Goal: Information Seeking & Learning: Learn about a topic

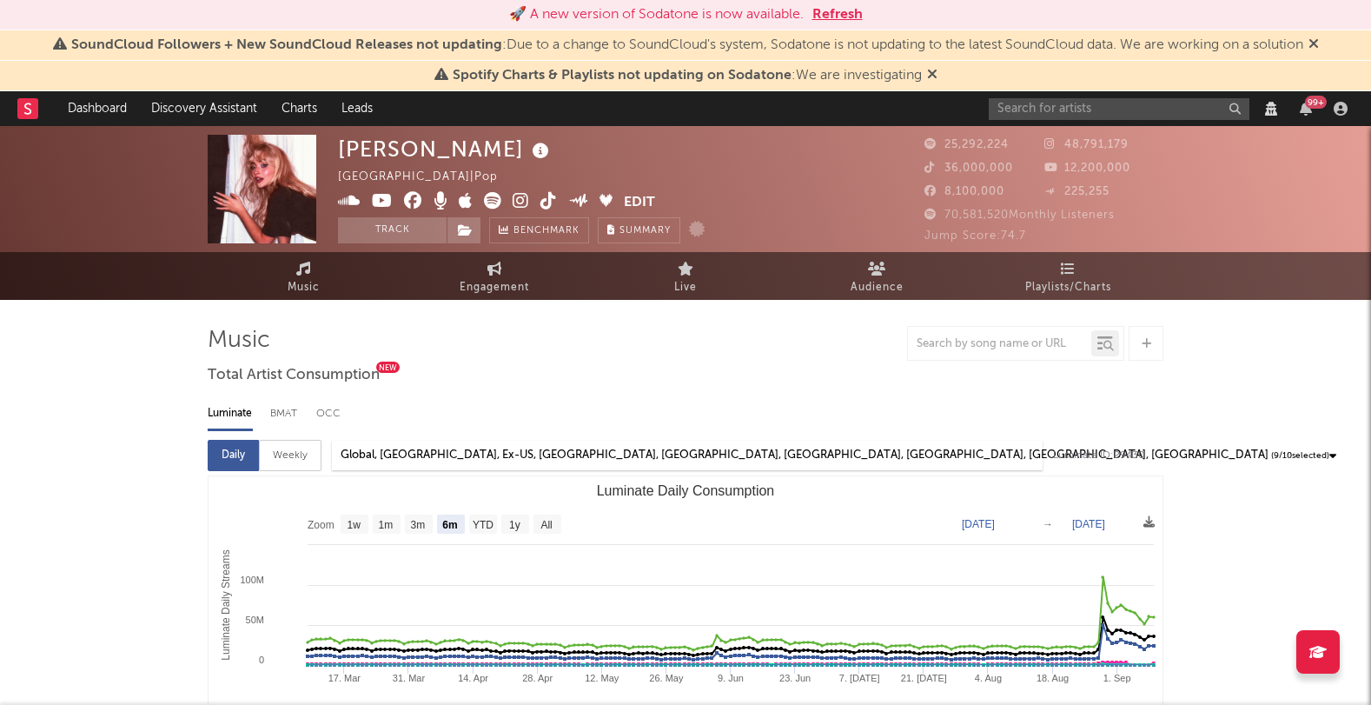
select select "6m"
select select "View all"
click at [1057, 112] on input "text" at bounding box center [1119, 109] width 261 height 22
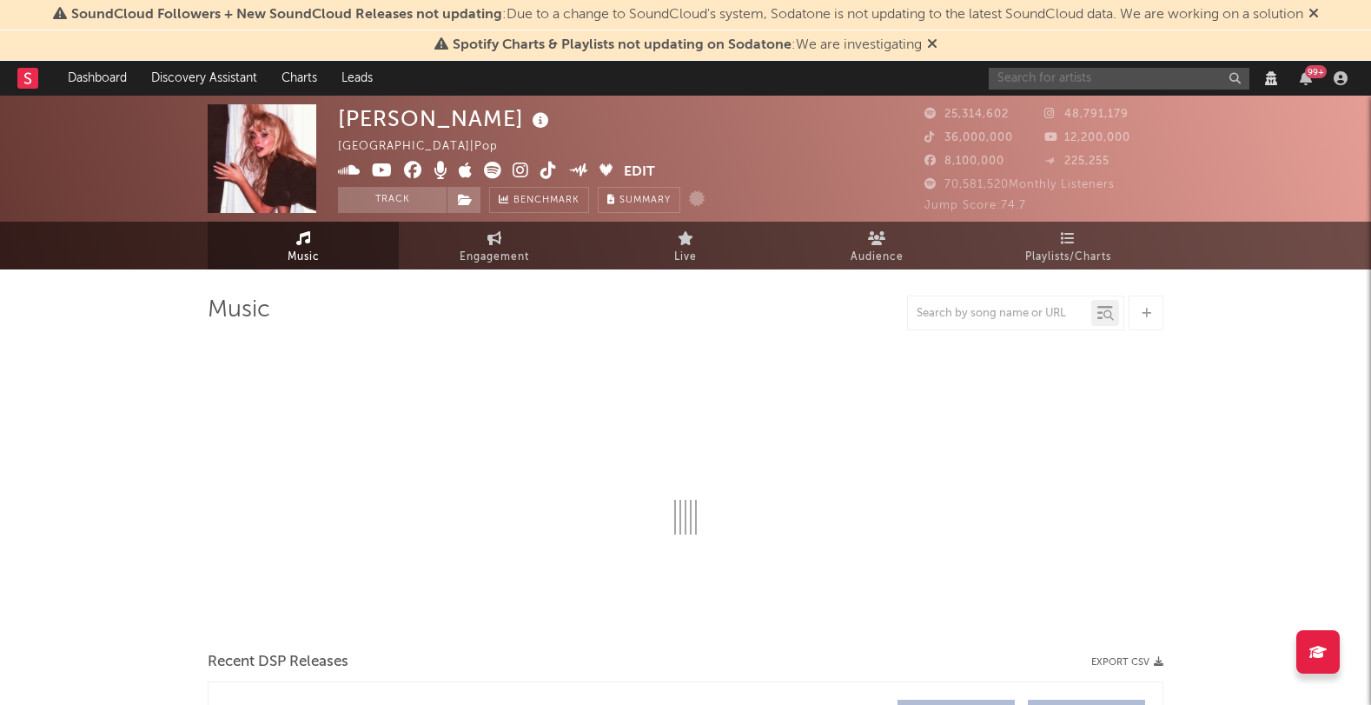
click at [1063, 76] on input "text" at bounding box center [1119, 79] width 261 height 22
paste input "L-Gante i"
type input "L-Gante i"
select select "View all"
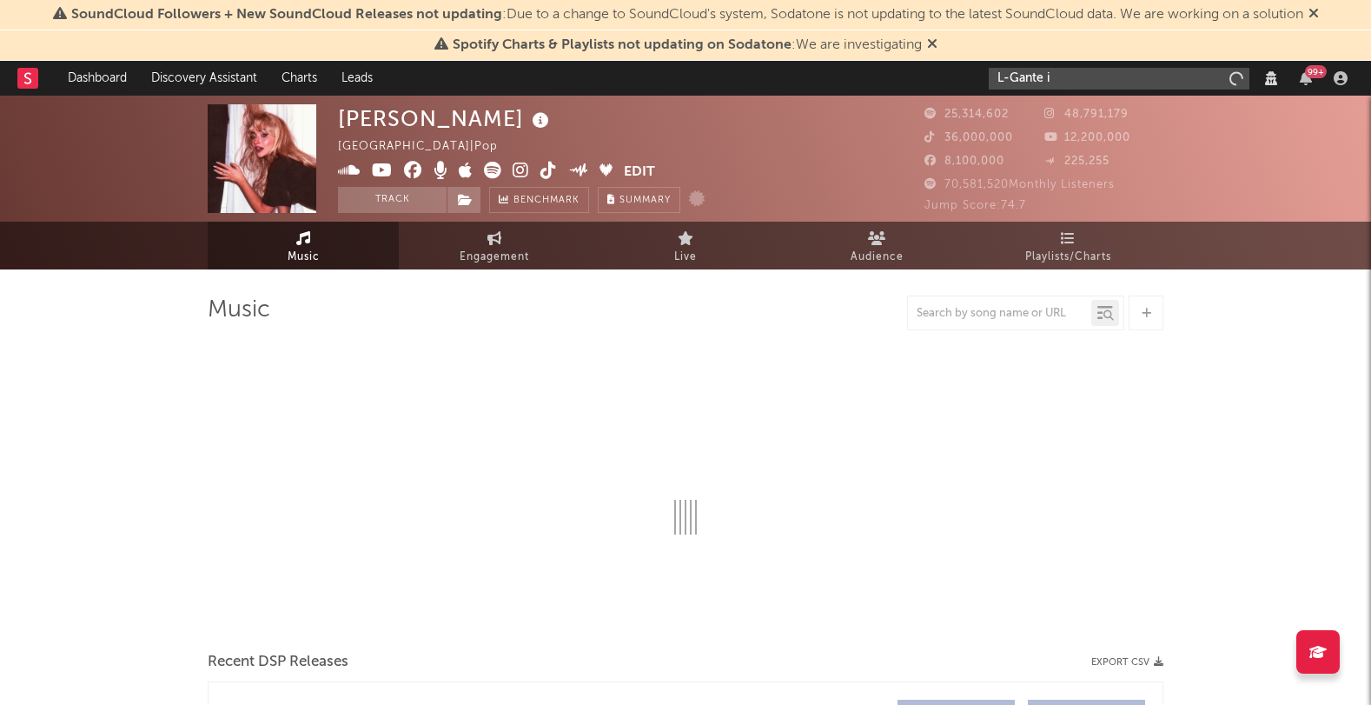
select select "View all"
click at [1092, 81] on input "L-Gante i" at bounding box center [1119, 79] width 261 height 22
select select "View all"
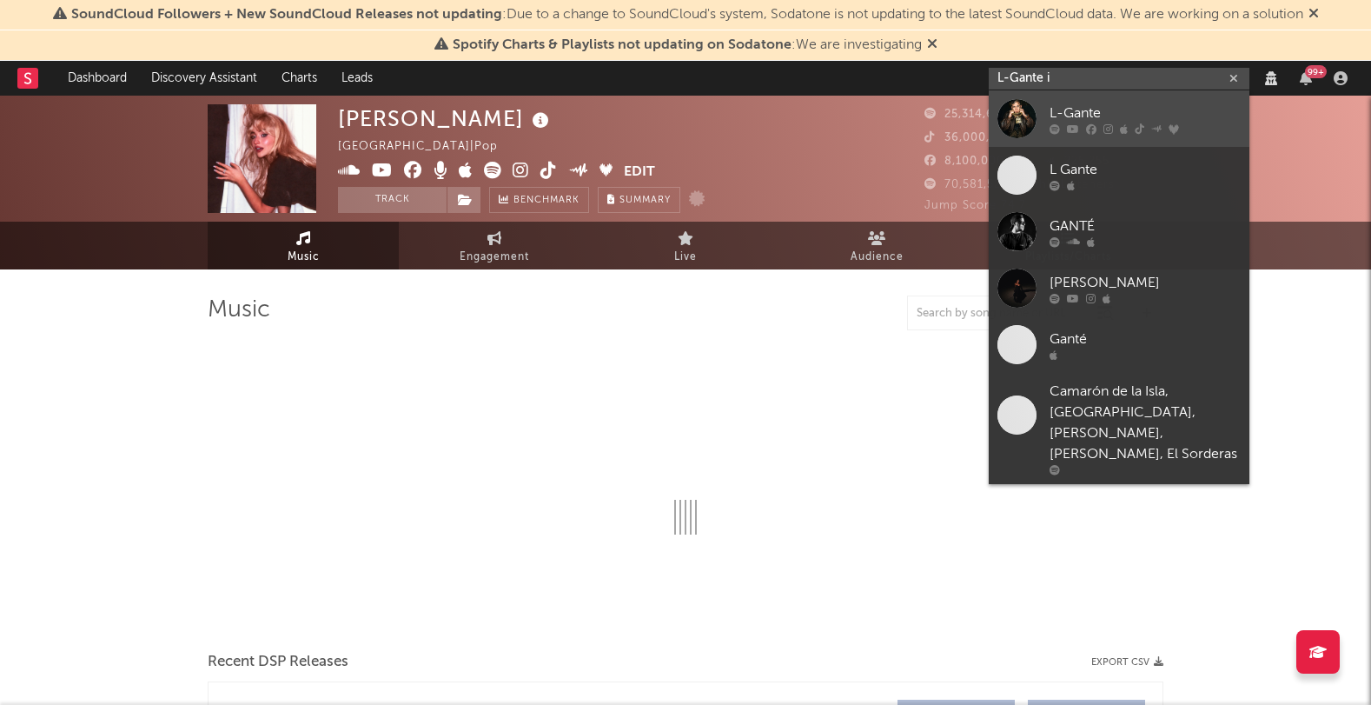
type input "L-Gante i"
click at [1064, 126] on div at bounding box center [1145, 128] width 191 height 10
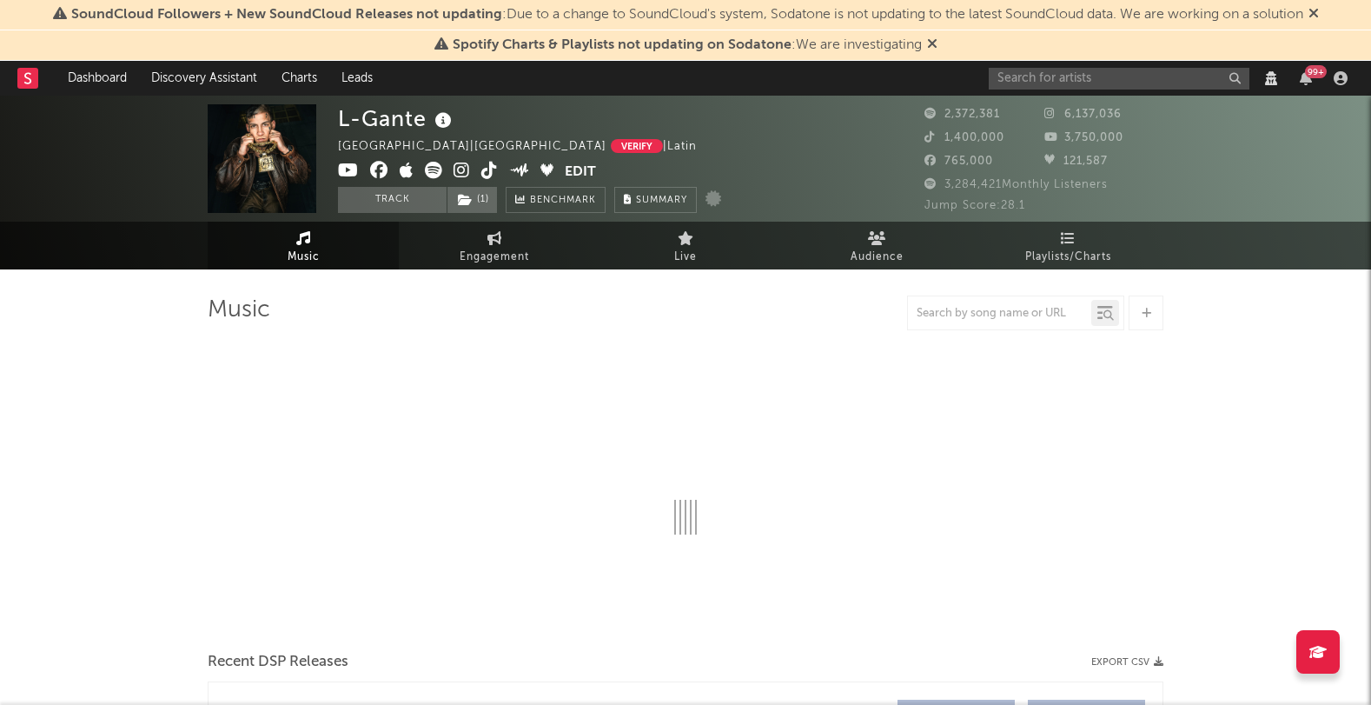
select select "6m"
select select "View all"
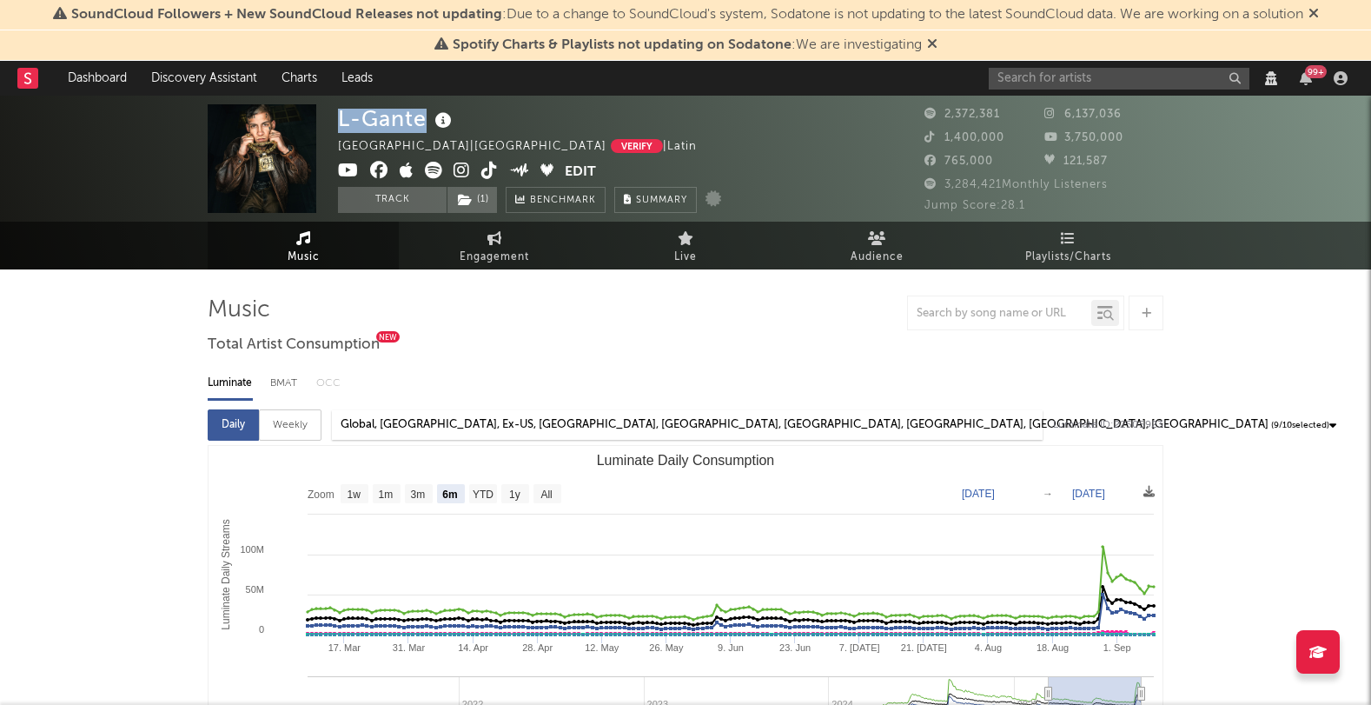
select select "View all"
select select "6m"
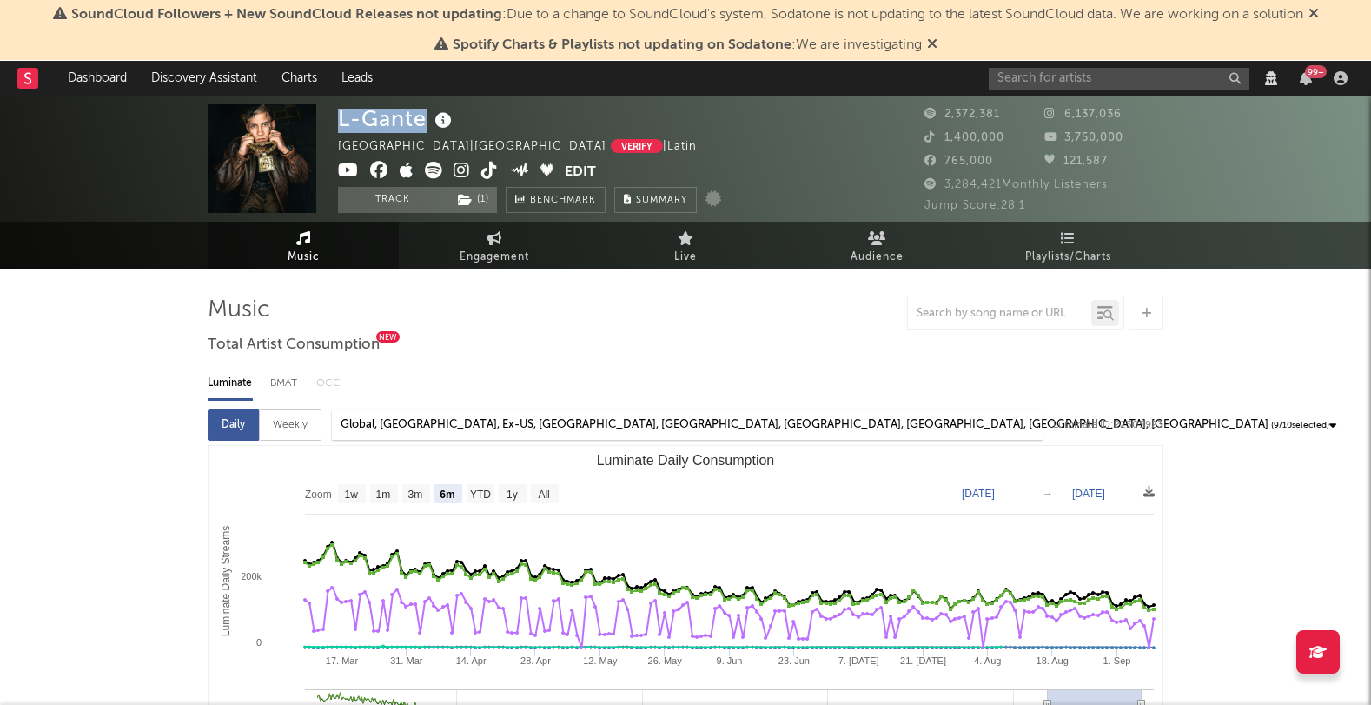
drag, startPoint x: 423, startPoint y: 120, endPoint x: 324, endPoint y: 128, distance: 99.4
click at [333, 124] on div "L-Gante Argentina | Argentina Verify | Latin Edit Track ( 1 ) Benchmark Summary…" at bounding box center [685, 159] width 1371 height 126
copy div "L-Gante"
select select "View all"
select select "6m"
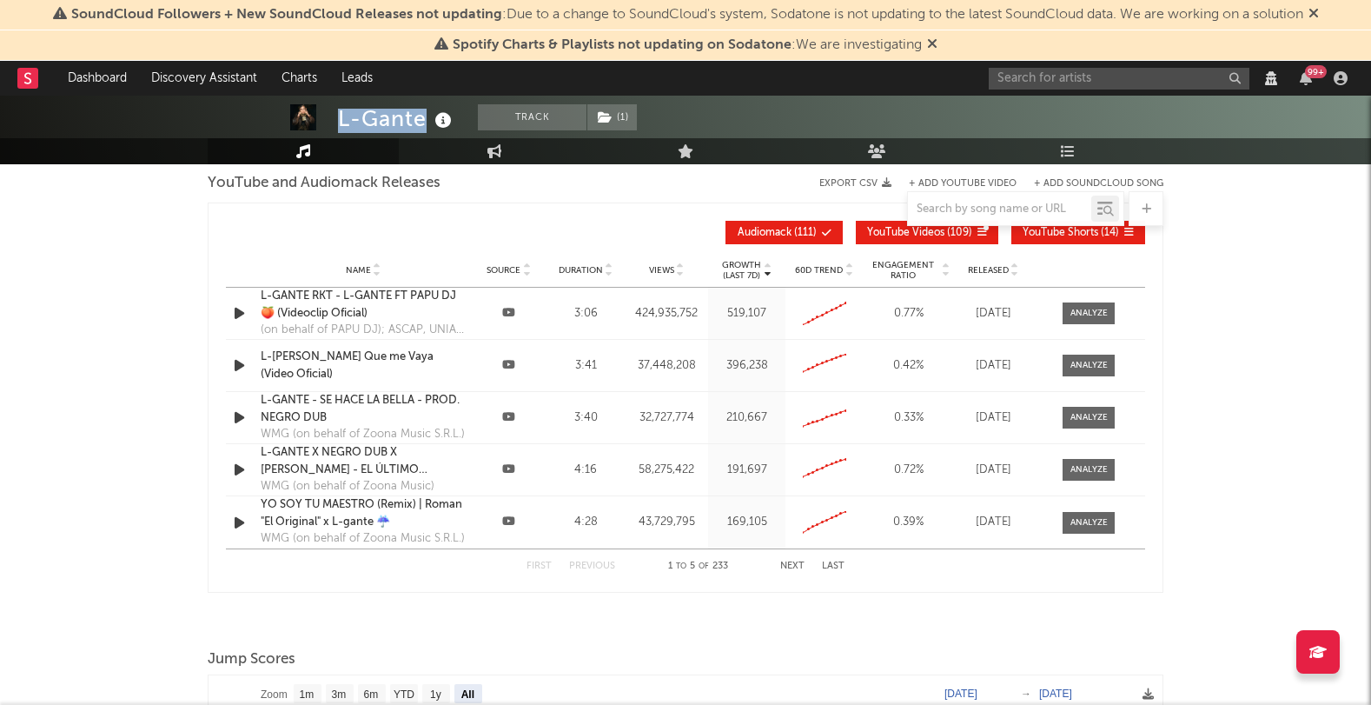
scroll to position [1971, 0]
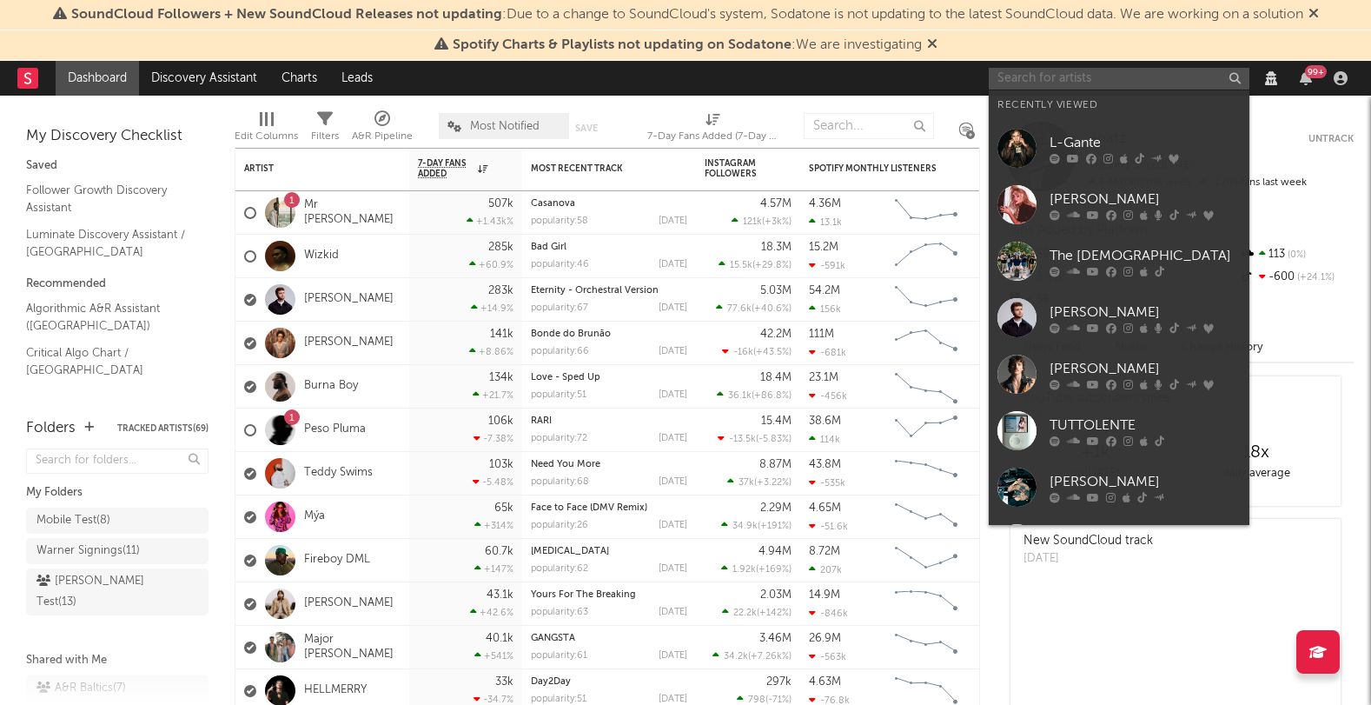
click at [1063, 82] on input "text" at bounding box center [1119, 79] width 261 height 22
paste input "[PERSON_NAME]"
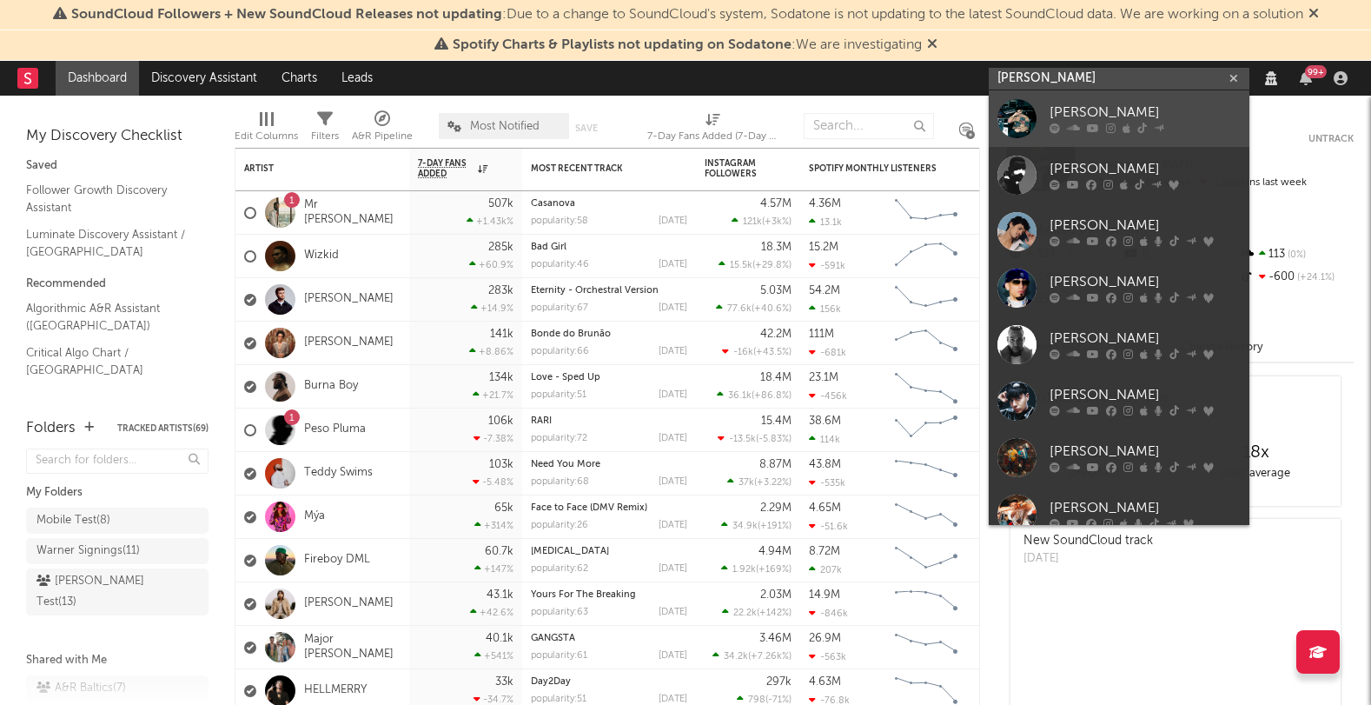
type input "[PERSON_NAME]"
click at [1069, 110] on div "[PERSON_NAME]" at bounding box center [1145, 113] width 191 height 21
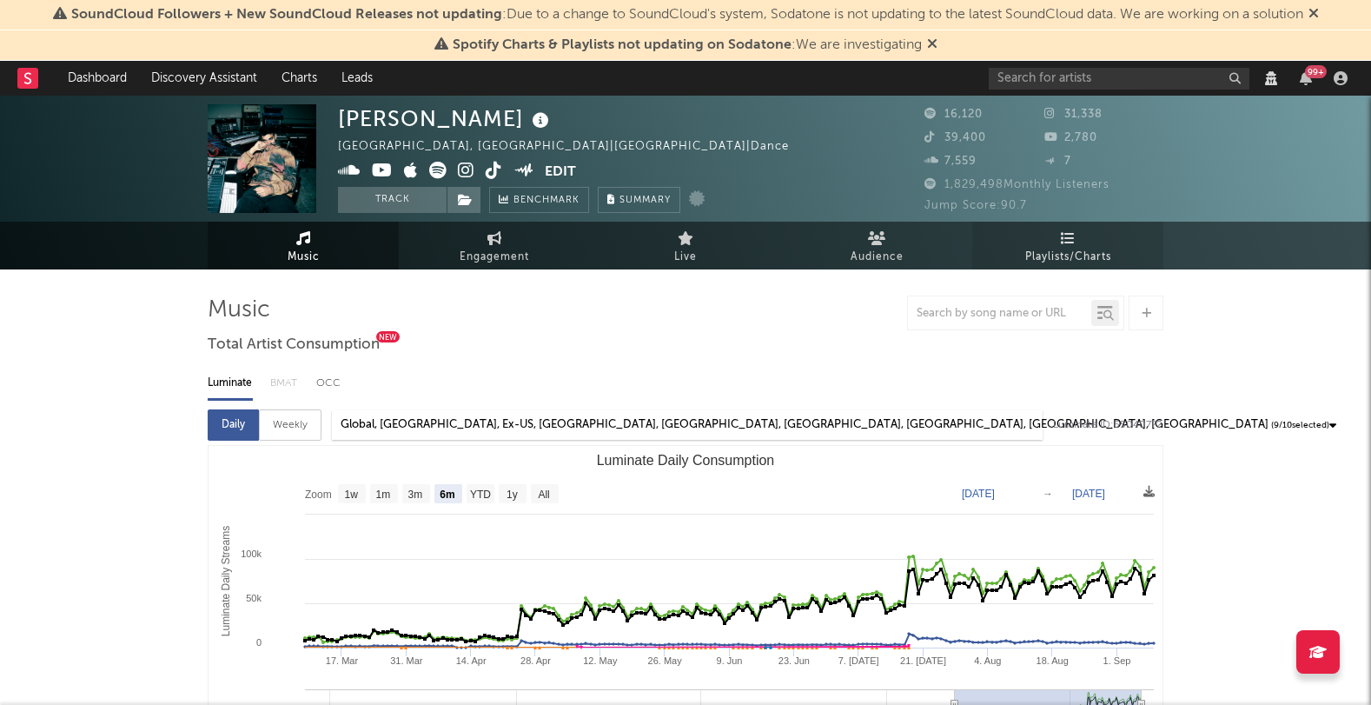
select select "View all"
select select "6m"
click at [481, 252] on span "Engagement" at bounding box center [495, 257] width 70 height 21
select select "1w"
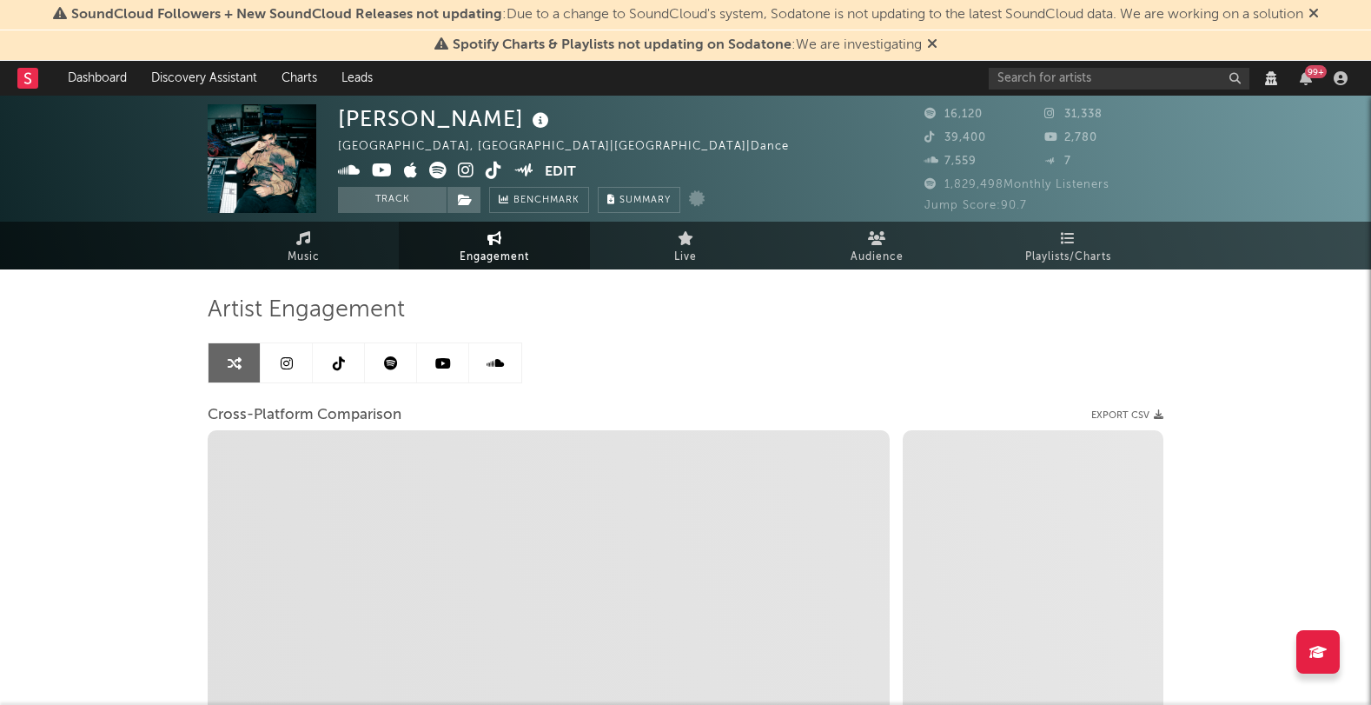
click at [501, 370] on link at bounding box center [495, 362] width 52 height 39
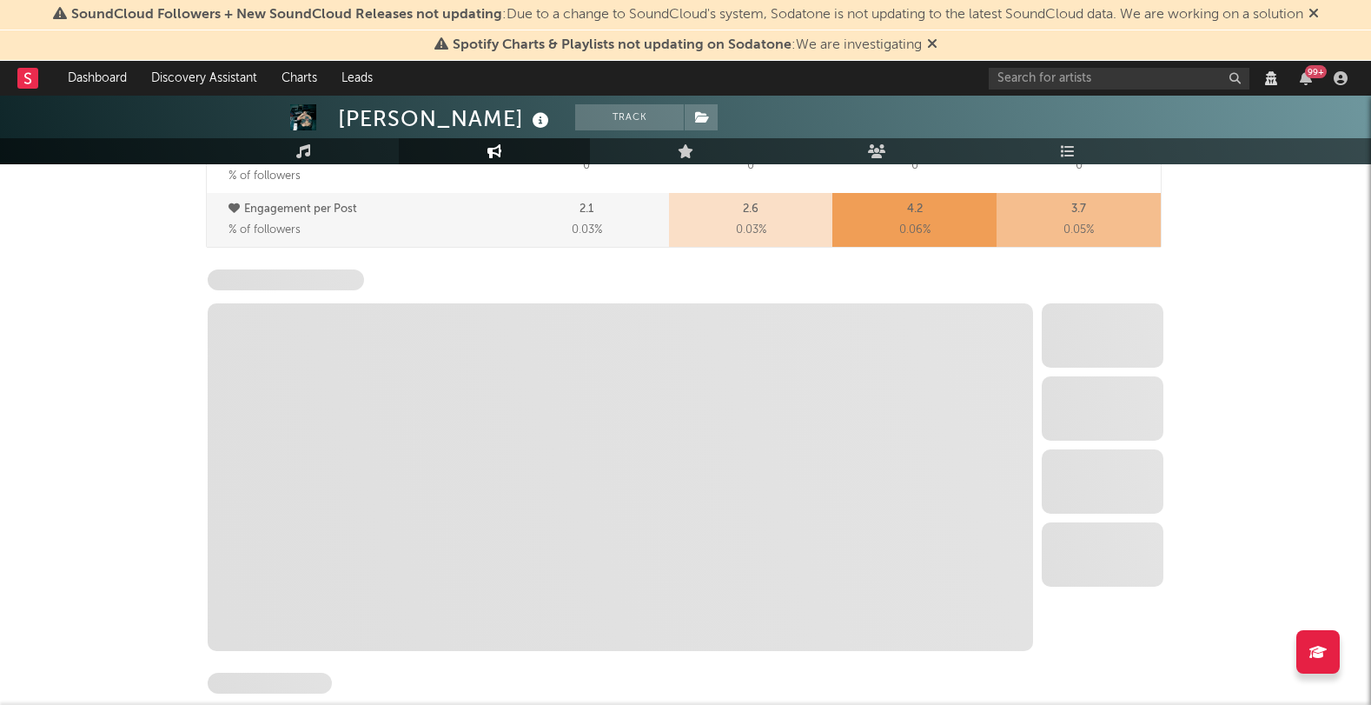
select select "6m"
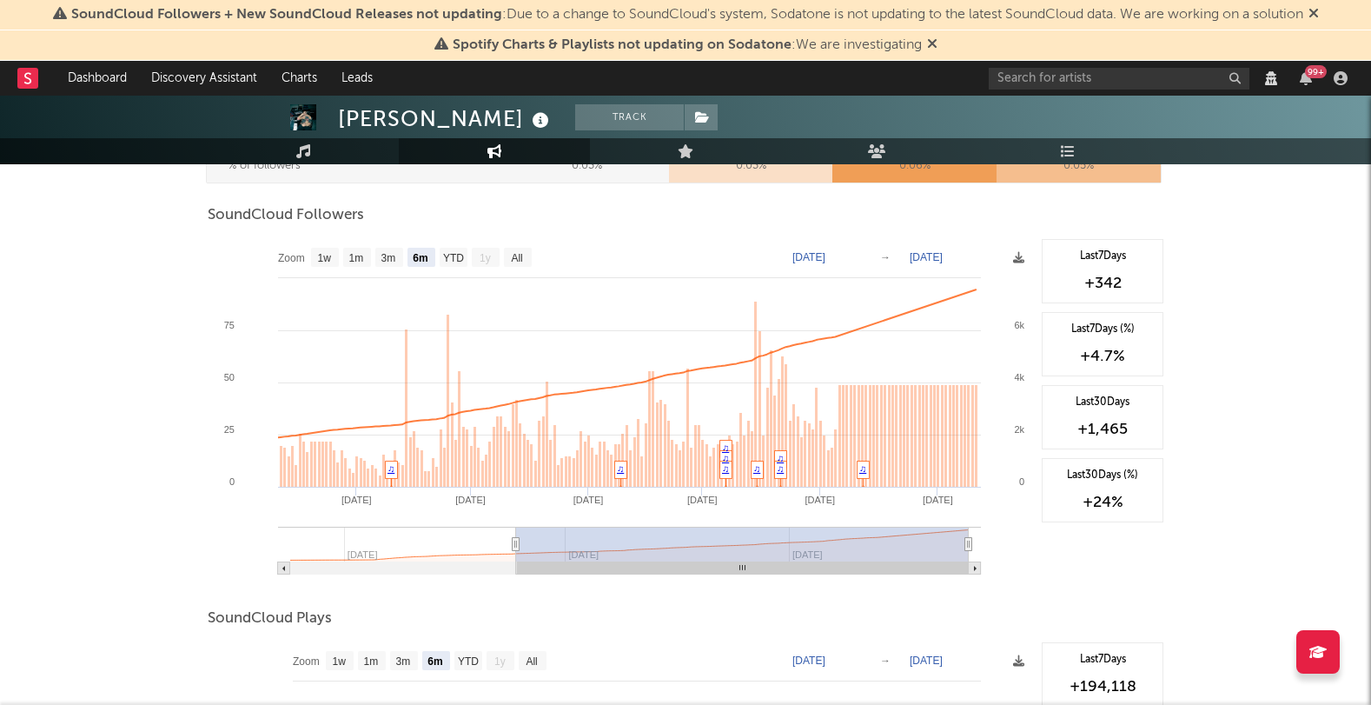
scroll to position [1015, 0]
